Goal: Information Seeking & Learning: Learn about a topic

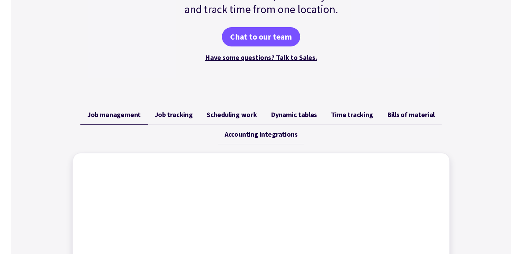
scroll to position [172, 0]
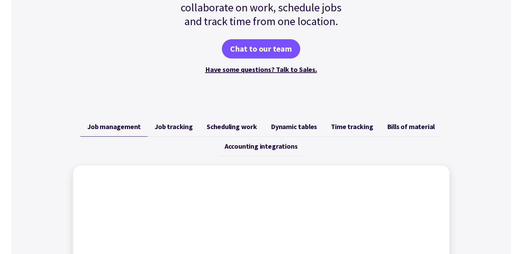
click at [178, 126] on span "Job tracking" at bounding box center [173, 127] width 38 height 8
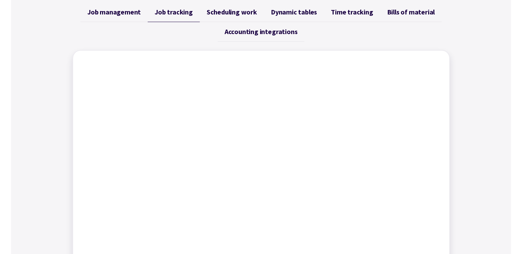
scroll to position [241, 0]
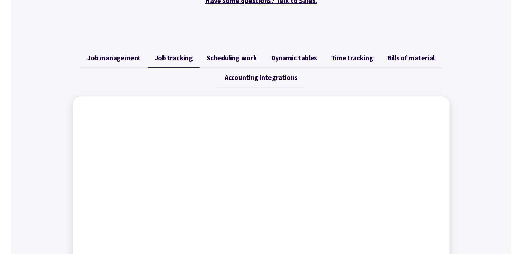
click at [217, 62] on link "Scheduling work" at bounding box center [232, 58] width 64 height 20
click at [299, 54] on span "Dynamic tables" at bounding box center [294, 58] width 46 height 8
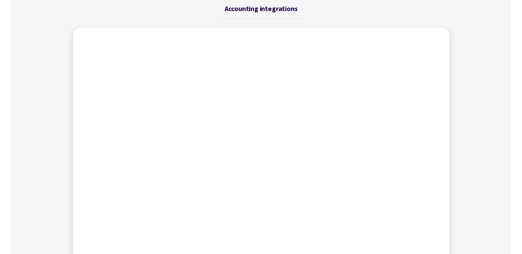
scroll to position [207, 0]
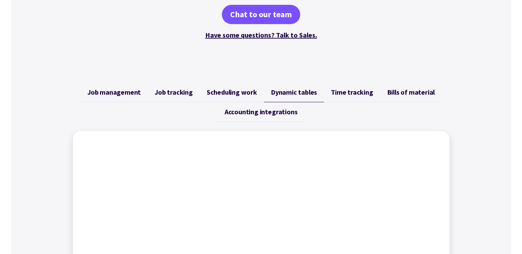
click at [355, 95] on span "Time tracking" at bounding box center [352, 92] width 42 height 8
click at [393, 92] on span "Bills of material" at bounding box center [410, 92] width 48 height 8
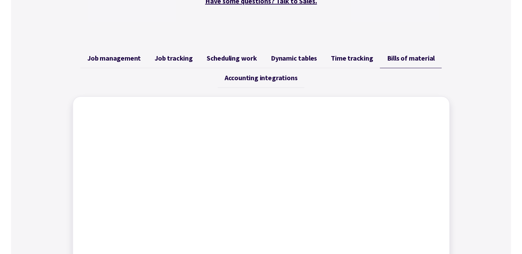
scroll to position [276, 0]
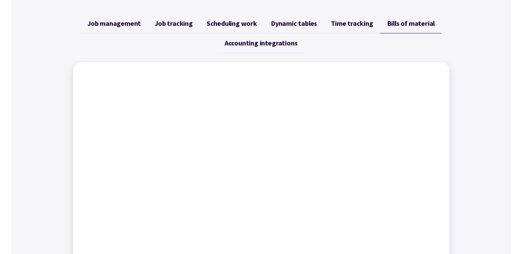
click at [280, 46] on span "Accounting integrations" at bounding box center [260, 43] width 73 height 8
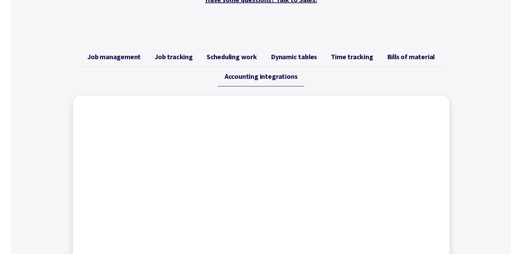
scroll to position [207, 0]
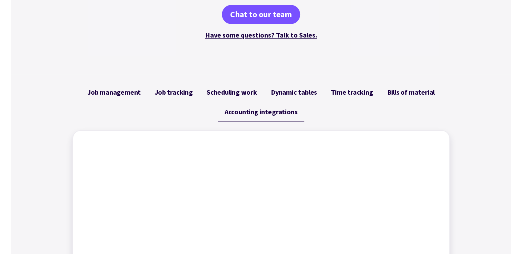
click at [185, 94] on span "Job tracking" at bounding box center [173, 92] width 38 height 8
click at [124, 95] on span "Job management" at bounding box center [113, 92] width 53 height 8
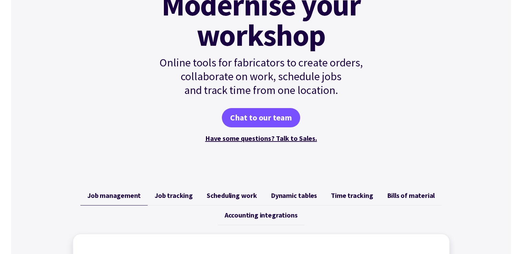
scroll to position [0, 0]
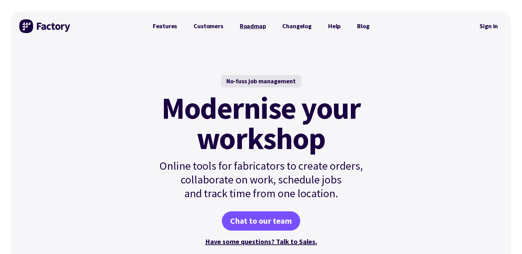
click at [259, 27] on link "Roadmap" at bounding box center [252, 26] width 43 height 14
